Goal: Check status: Check status

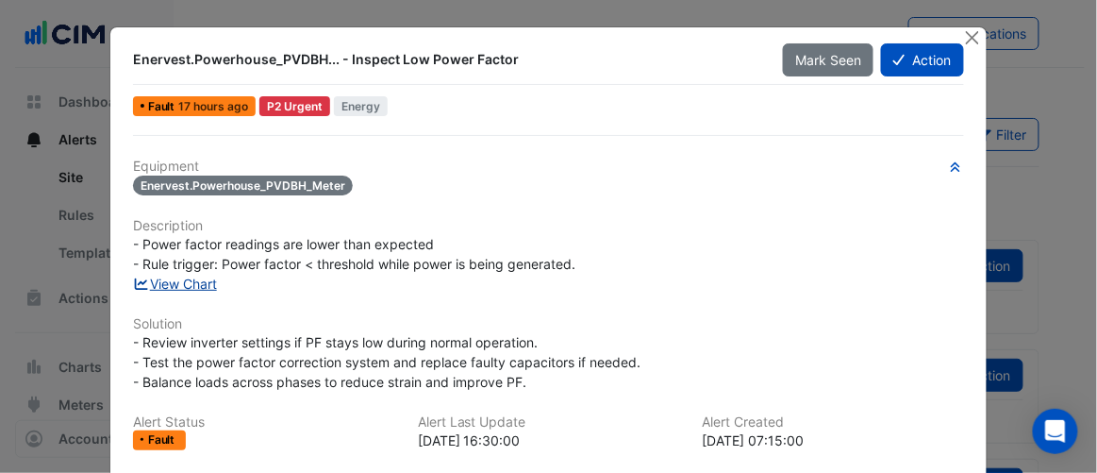
click at [200, 285] on link "View Chart" at bounding box center [175, 284] width 84 height 16
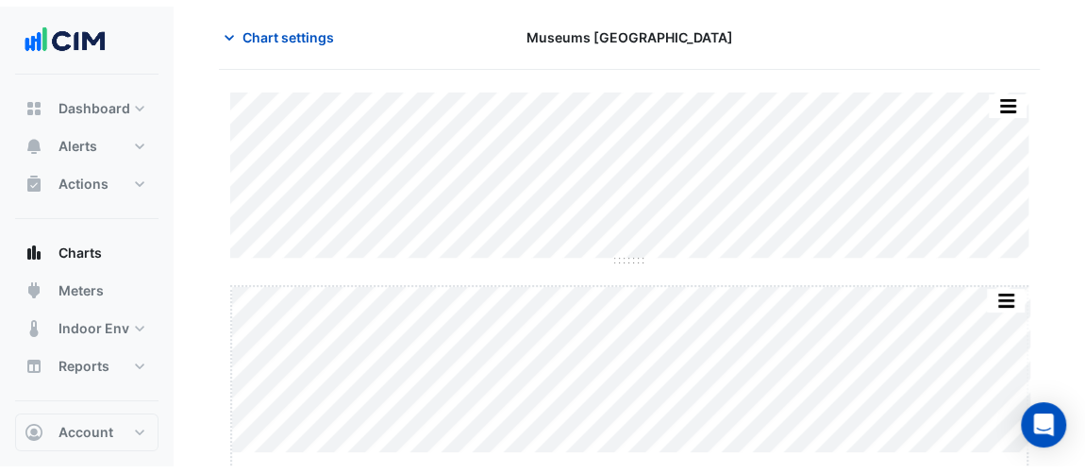
scroll to position [97, 0]
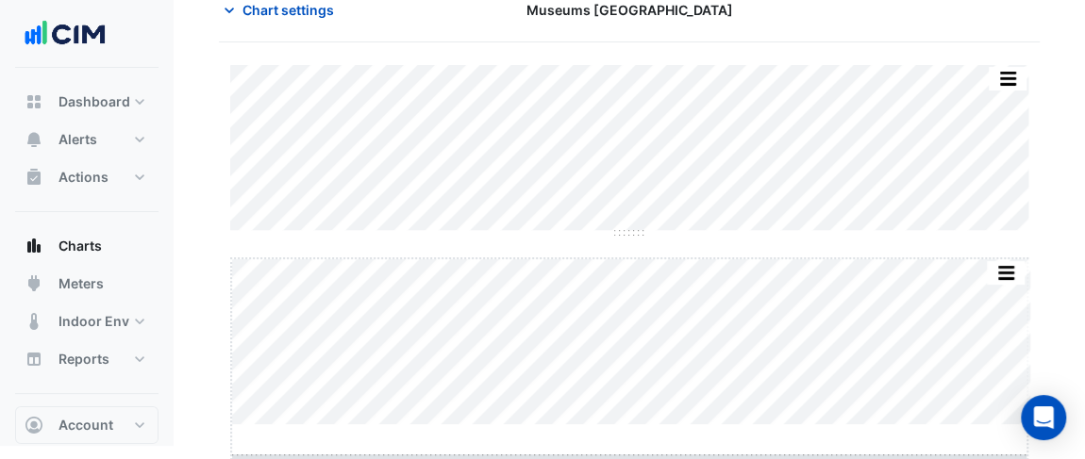
drag, startPoint x: 618, startPoint y: 445, endPoint x: 617, endPoint y: 476, distance: 31.1
click at [617, 446] on html "Charts Chart settings Museums Discovery Centre Split All Split None Print Save …" at bounding box center [542, 174] width 1085 height 543
